Goal: Check status: Check status

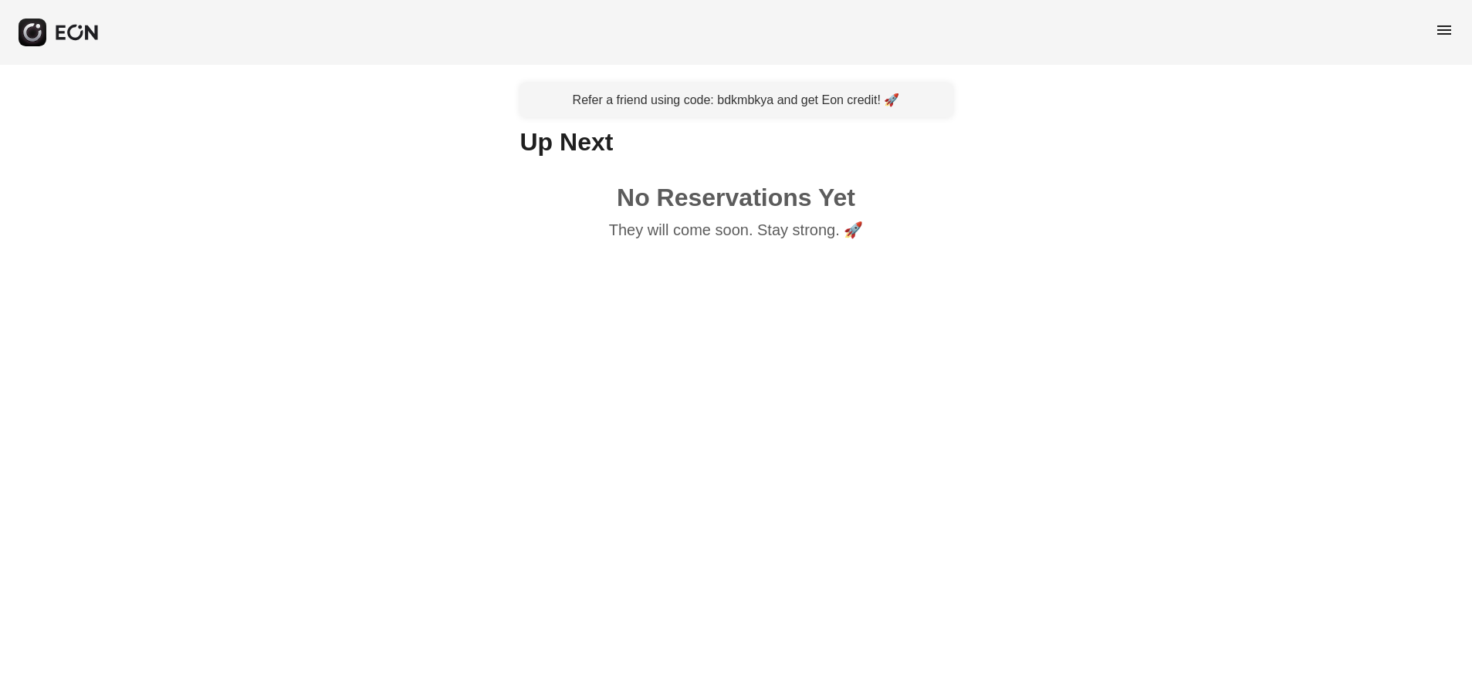
click at [1452, 28] on div "menu" at bounding box center [736, 32] width 1472 height 65
click at [1445, 27] on span "menu" at bounding box center [1444, 30] width 19 height 19
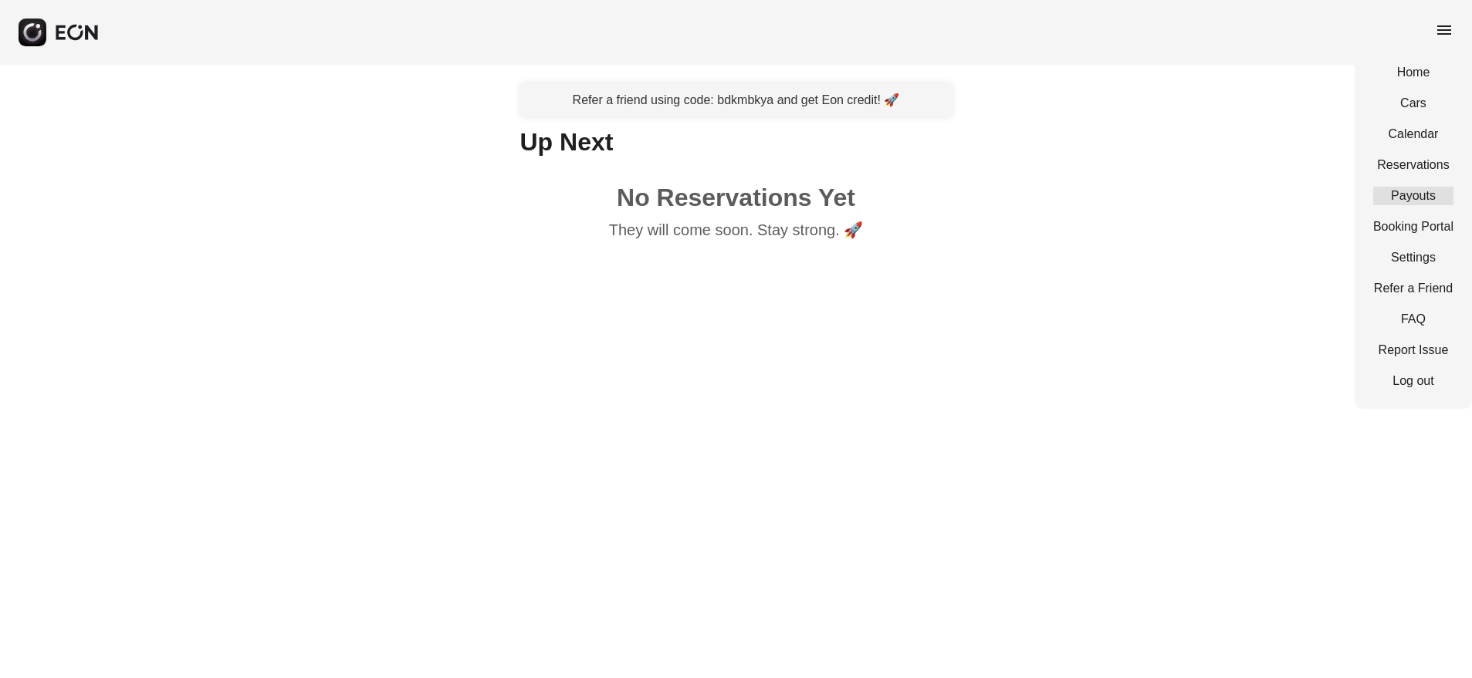
click at [1420, 192] on link "Payouts" at bounding box center [1413, 196] width 80 height 19
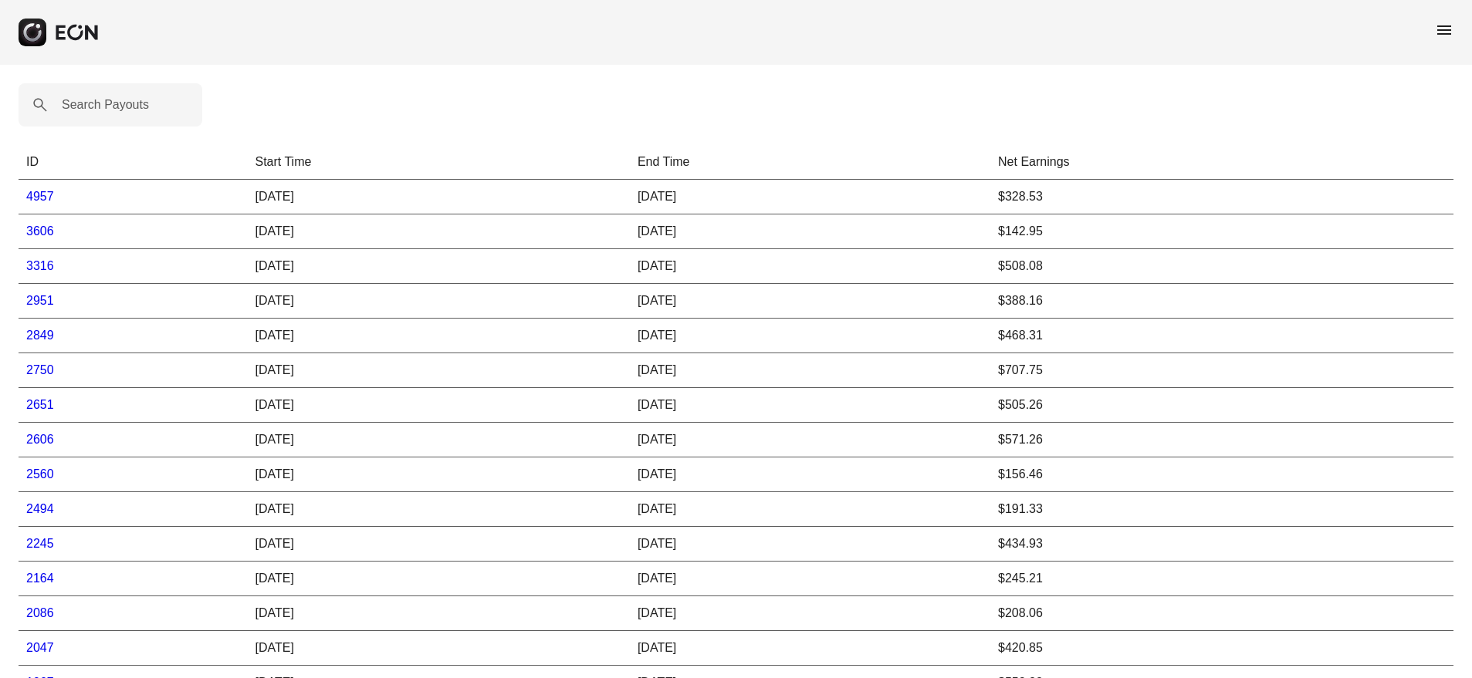
click at [46, 194] on link "4957" at bounding box center [40, 196] width 28 height 13
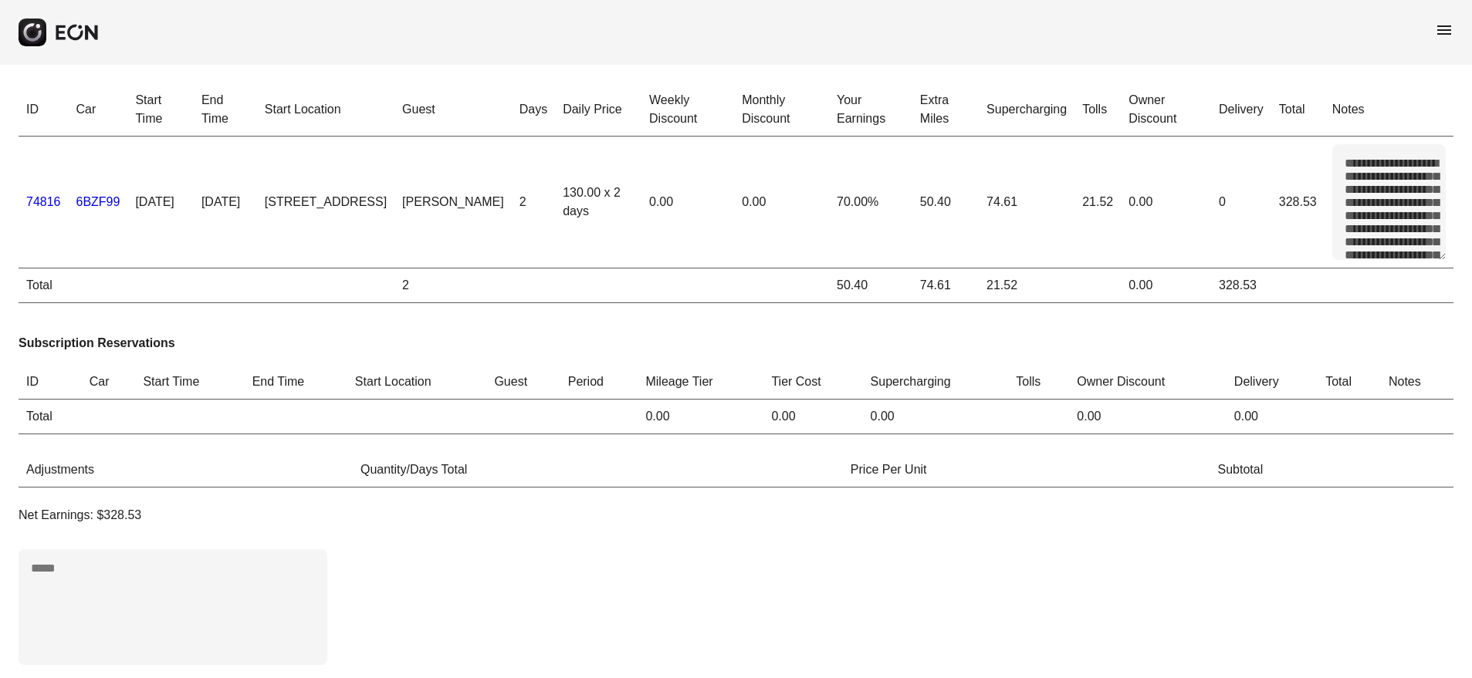
click at [36, 199] on link "74816" at bounding box center [43, 201] width 35 height 13
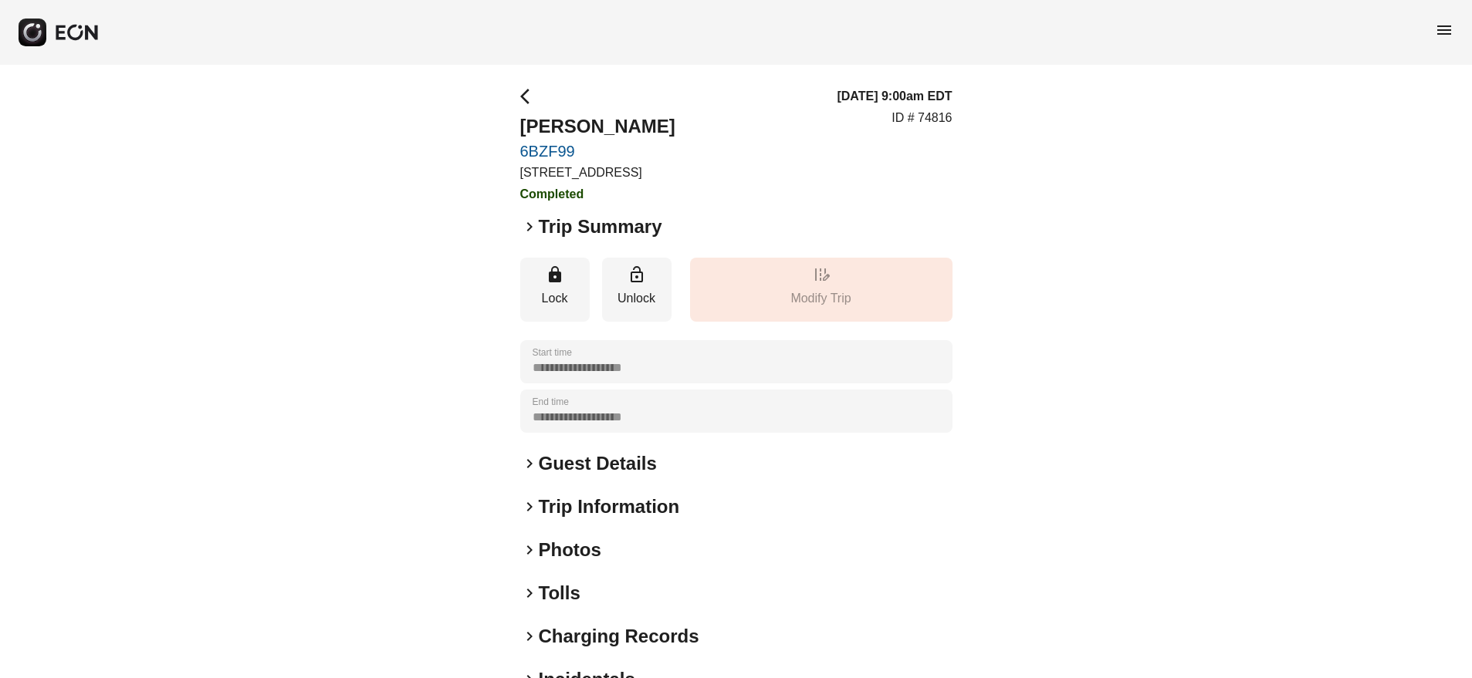
click at [528, 228] on span "keyboard_arrow_right" at bounding box center [529, 227] width 19 height 19
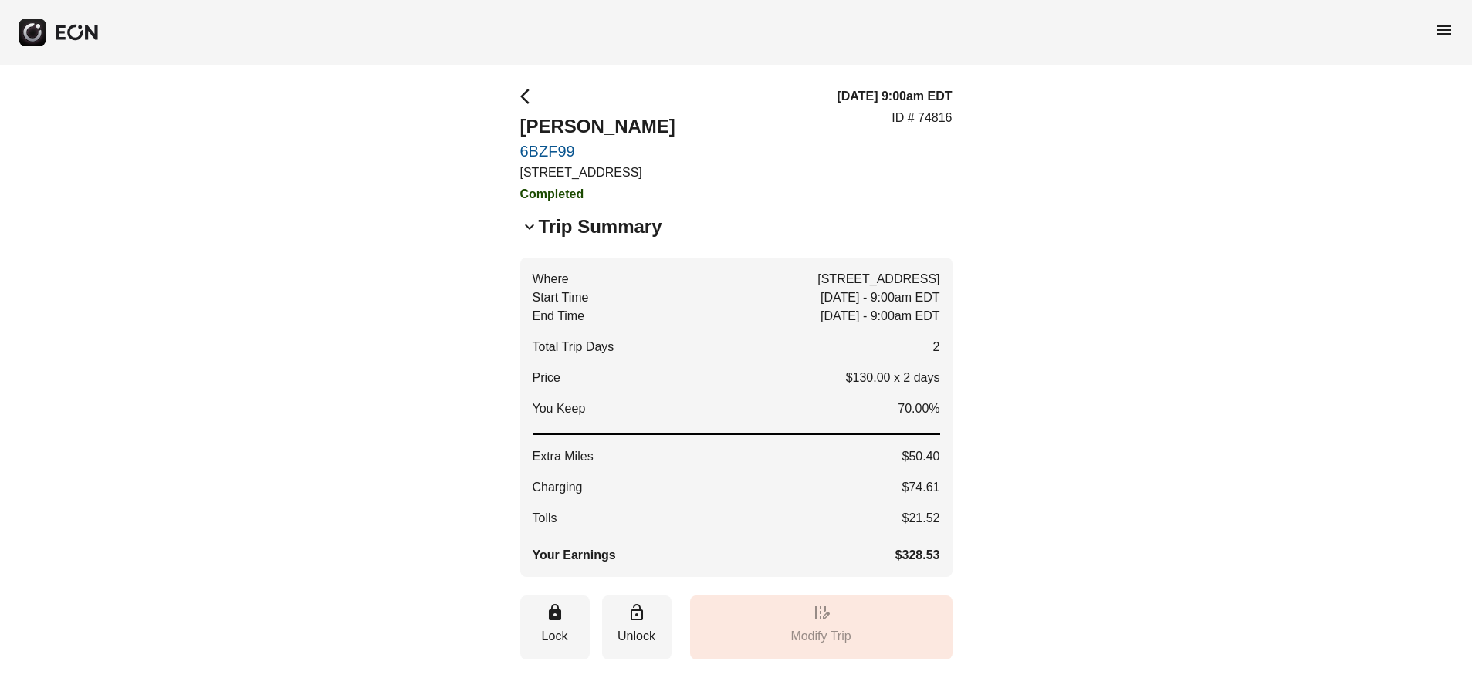
click at [522, 92] on span "arrow_back_ios" at bounding box center [529, 96] width 19 height 19
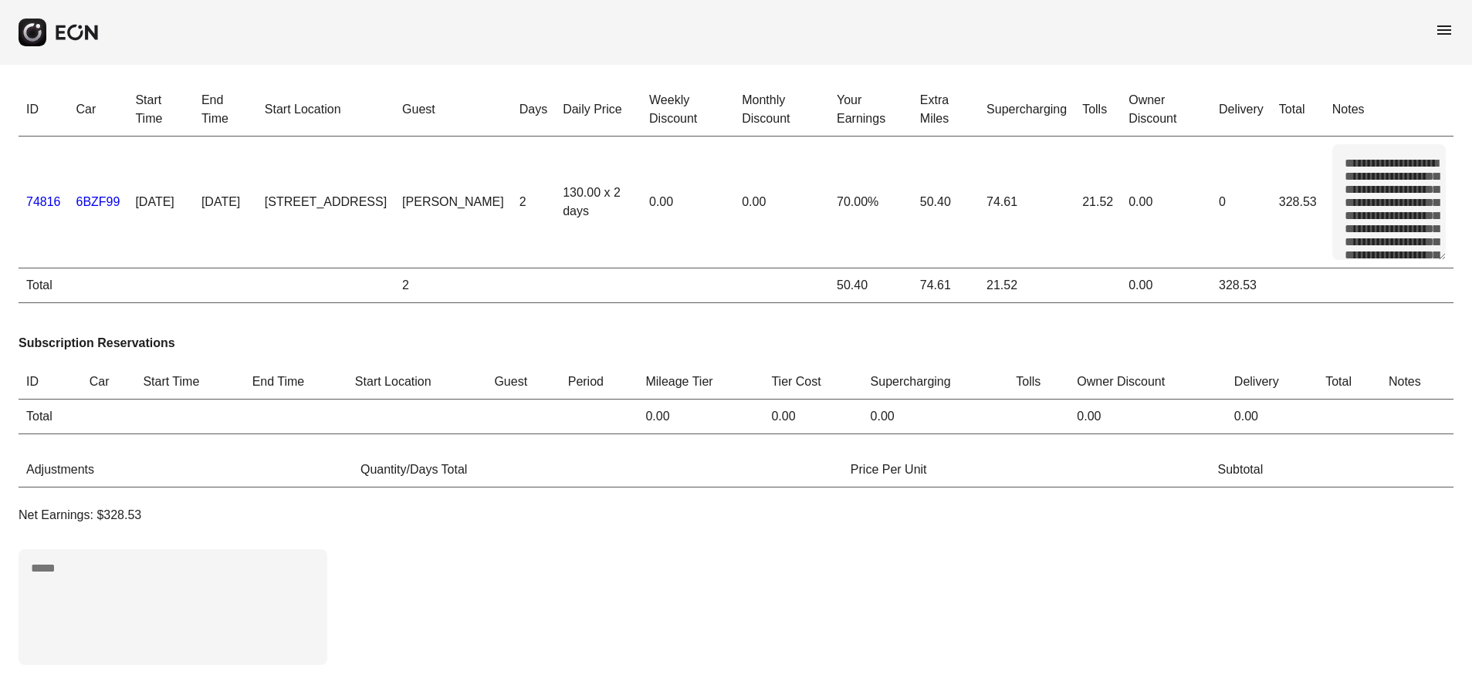
click at [50, 198] on link "74816" at bounding box center [43, 201] width 35 height 13
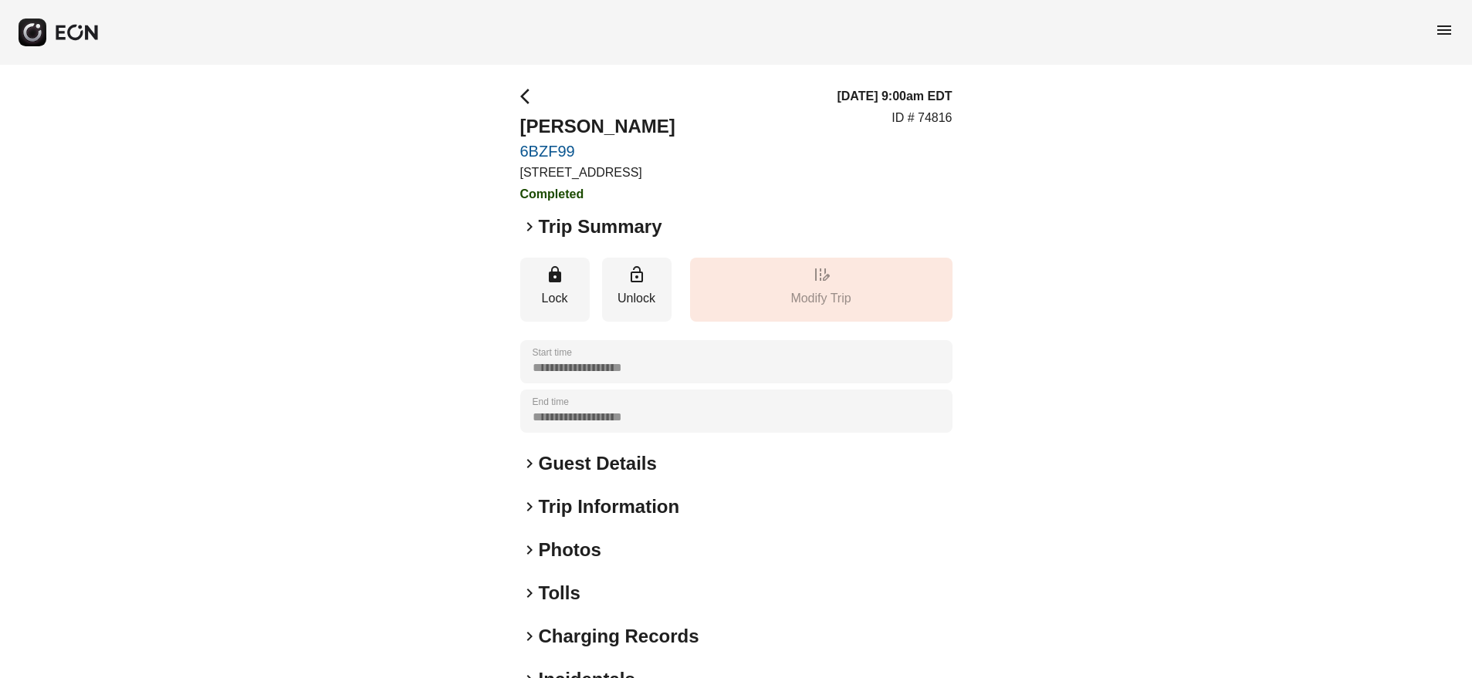
scroll to position [3, 0]
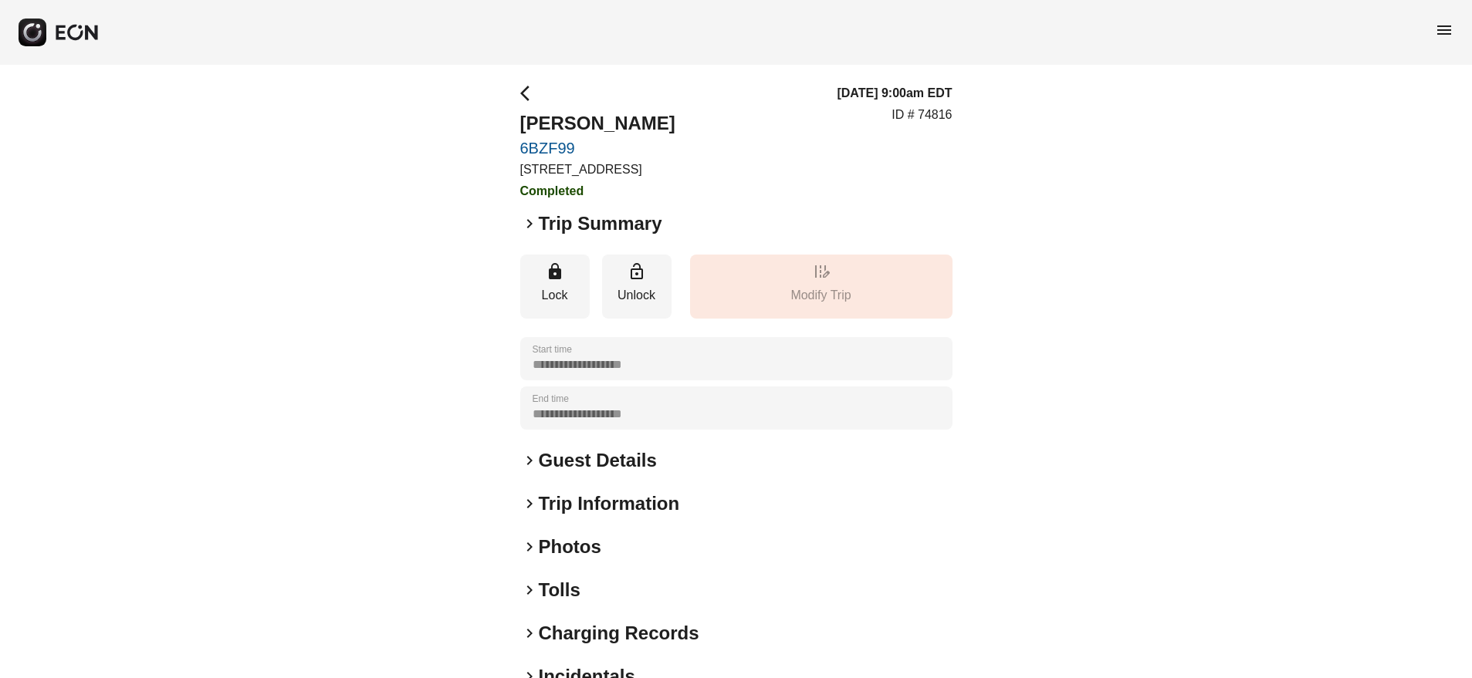
click at [526, 219] on span "keyboard_arrow_right" at bounding box center [529, 224] width 19 height 19
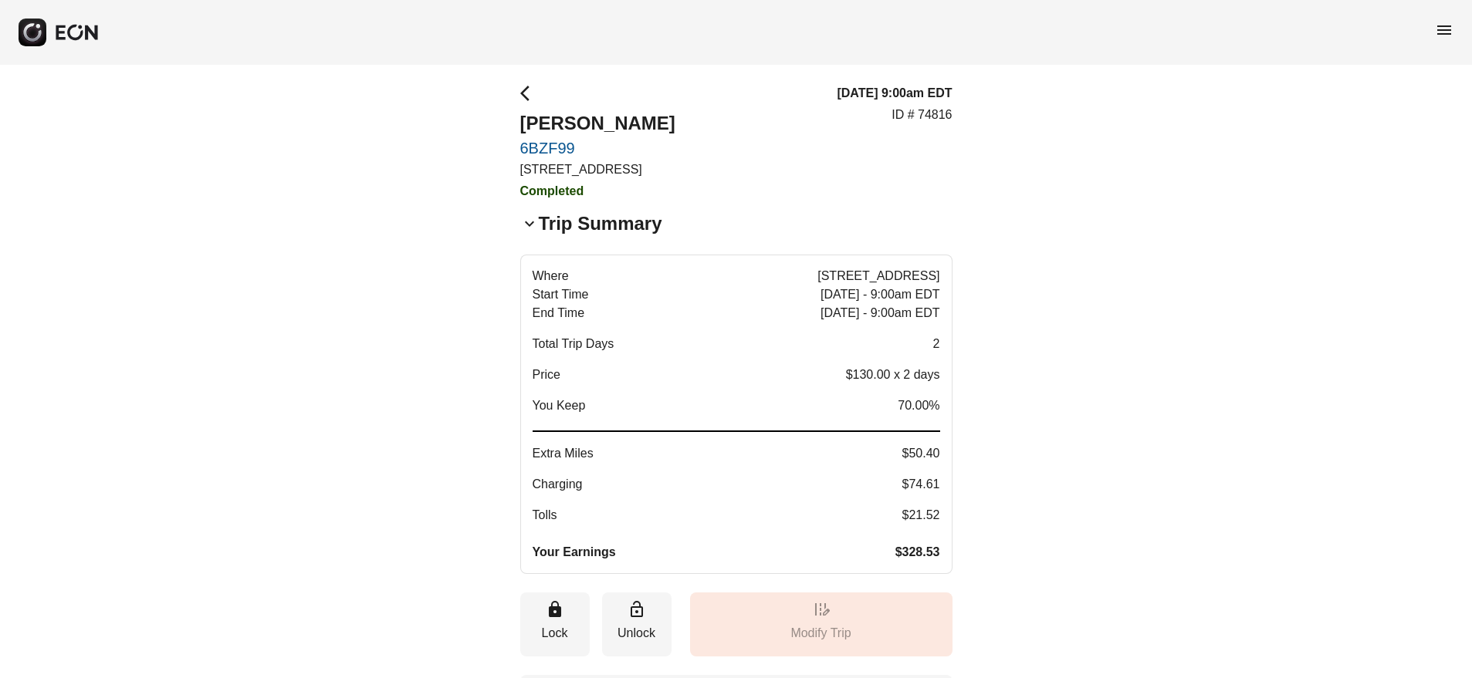
scroll to position [294, 0]
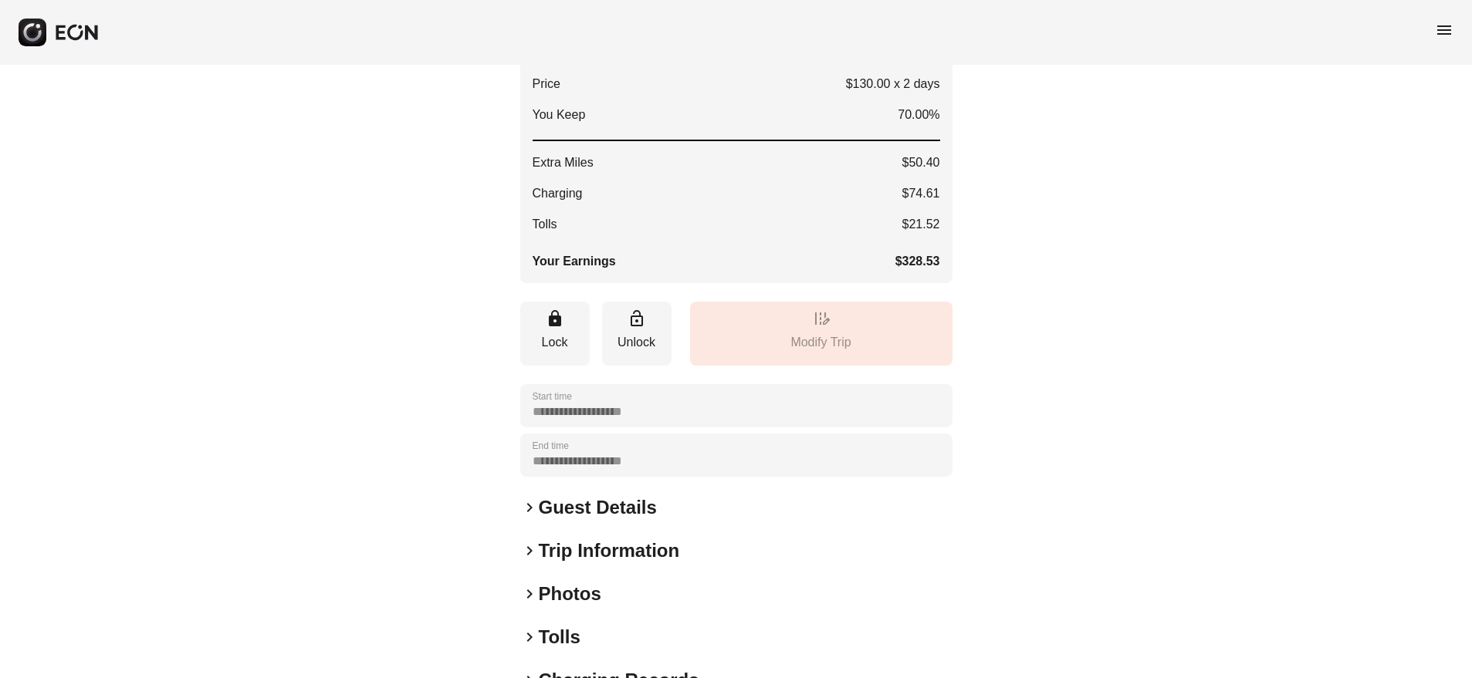
click at [621, 503] on h2 "Guest Details" at bounding box center [598, 507] width 118 height 25
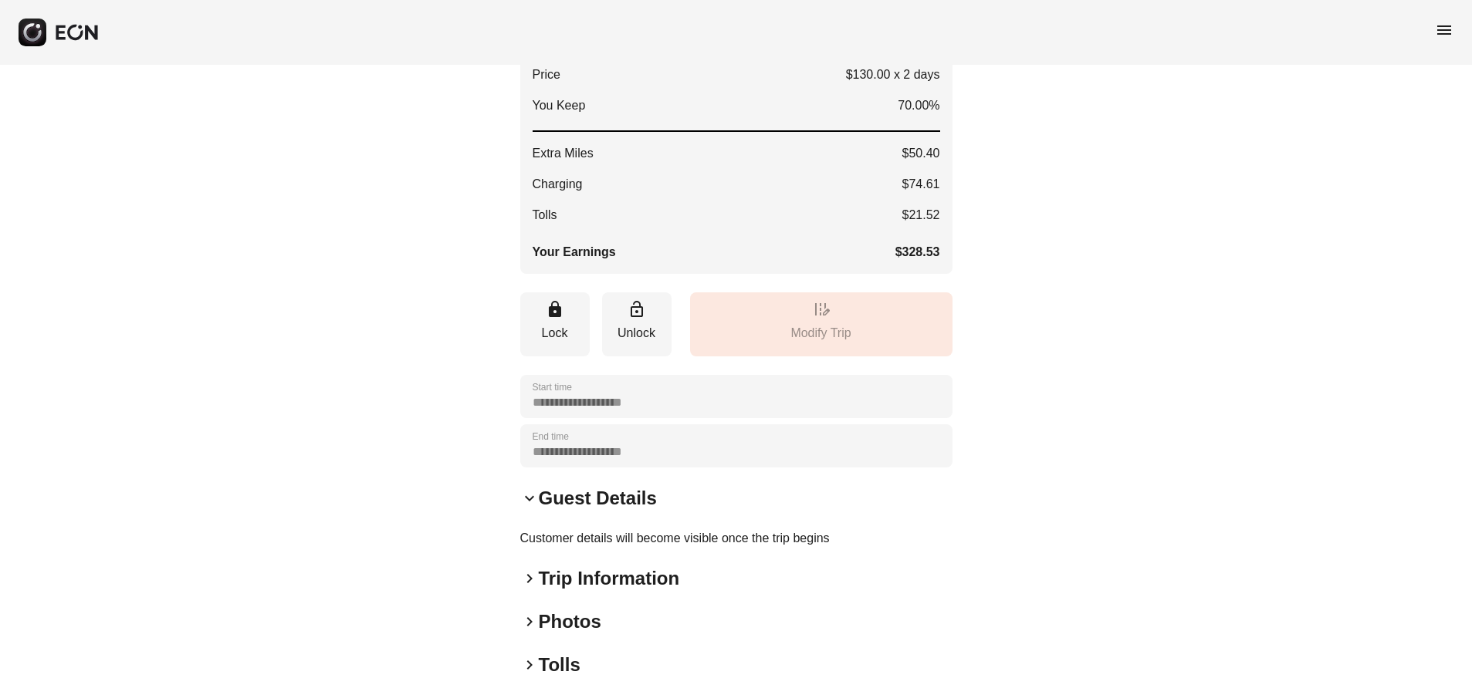
scroll to position [317, 0]
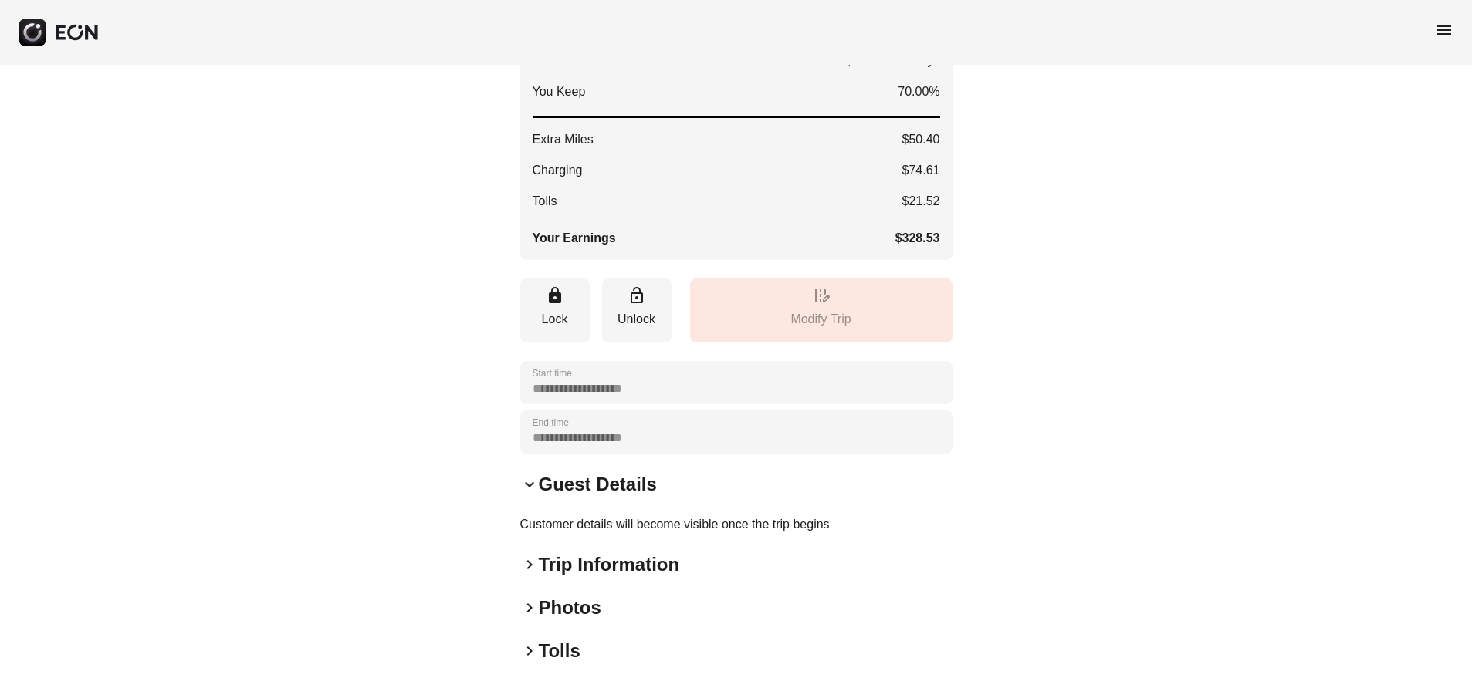
click at [530, 568] on span "keyboard_arrow_right" at bounding box center [529, 565] width 19 height 19
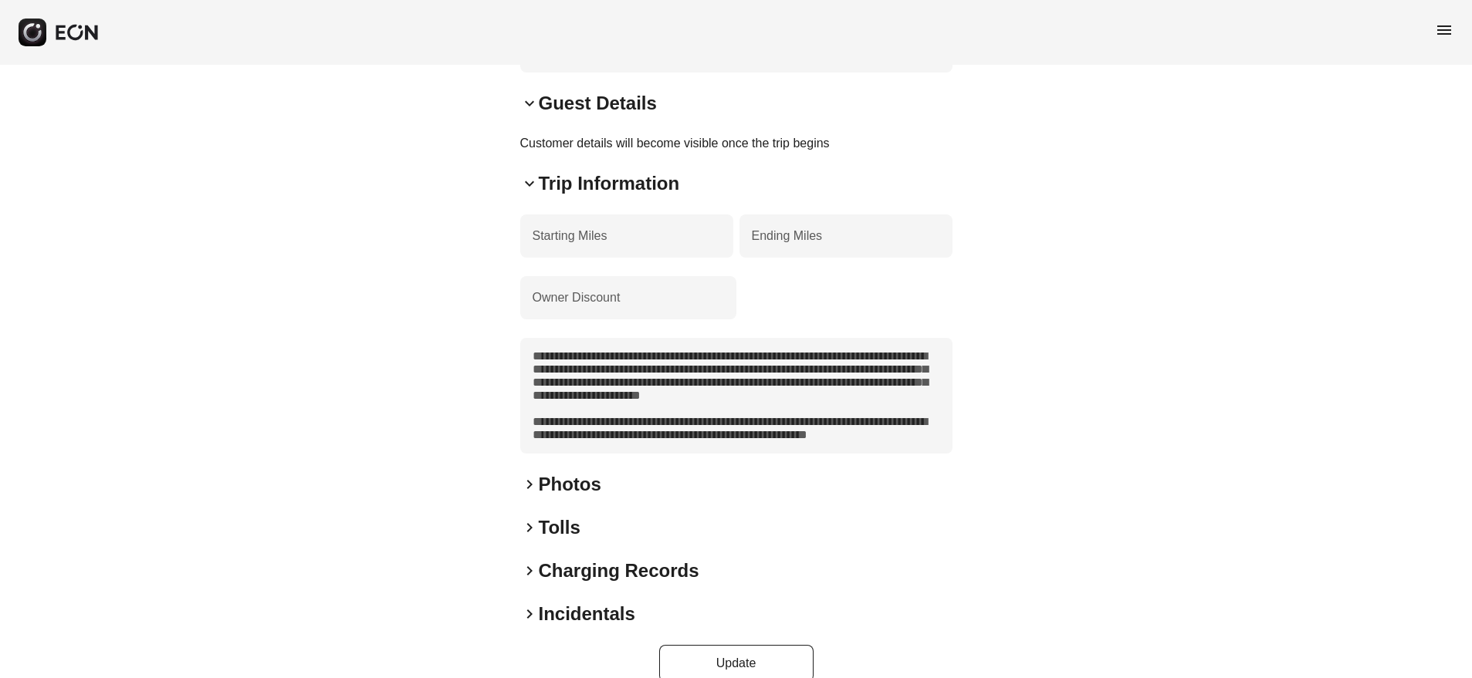
scroll to position [725, 0]
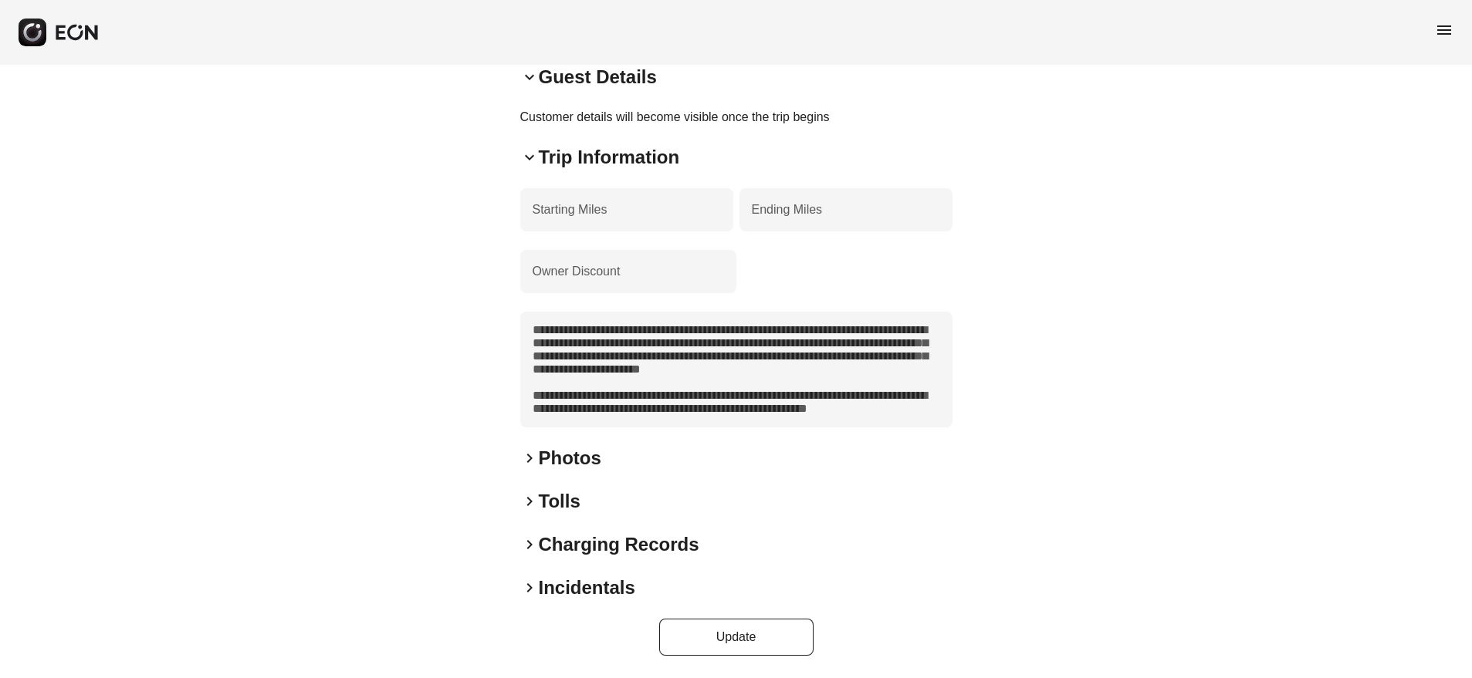
click at [520, 588] on span "keyboard_arrow_right" at bounding box center [529, 588] width 19 height 19
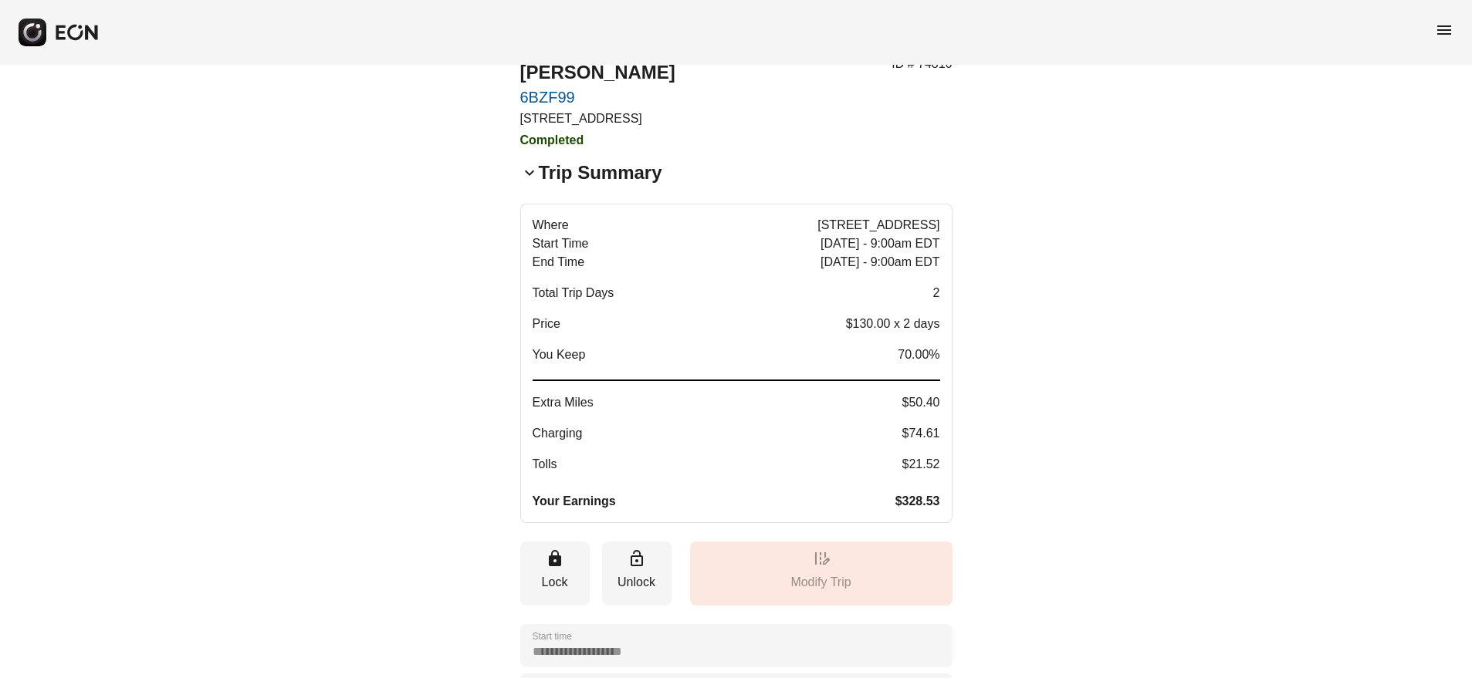
scroll to position [0, 0]
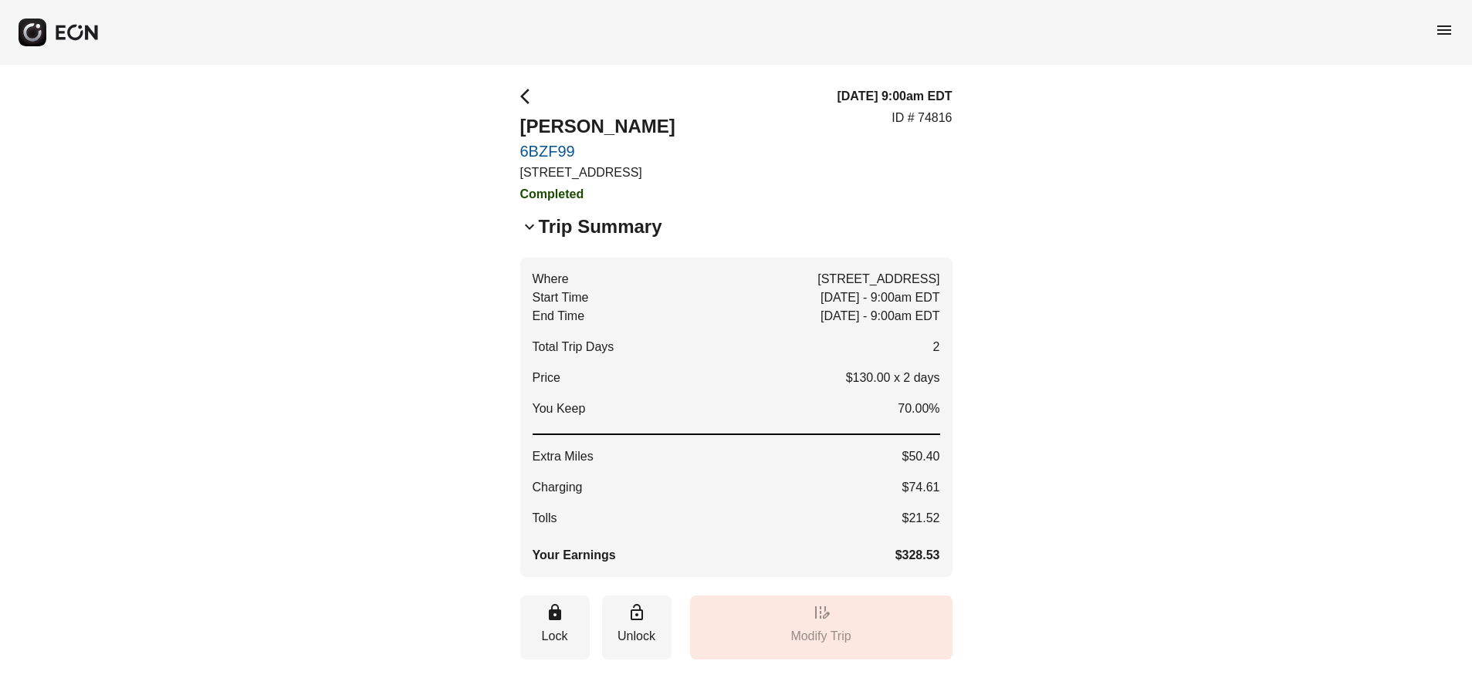
click at [523, 94] on span "arrow_back_ios" at bounding box center [529, 96] width 19 height 19
